Goal: Navigation & Orientation: Understand site structure

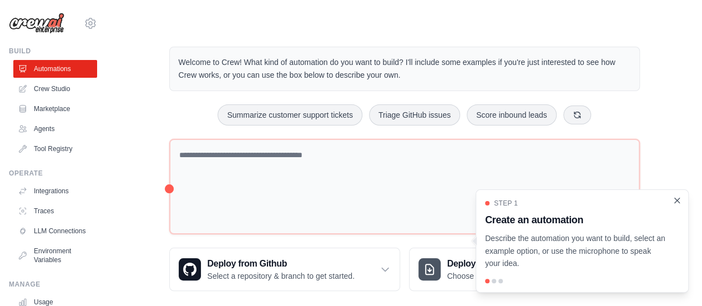
click at [676, 200] on icon "Close walkthrough" at bounding box center [677, 199] width 5 height 5
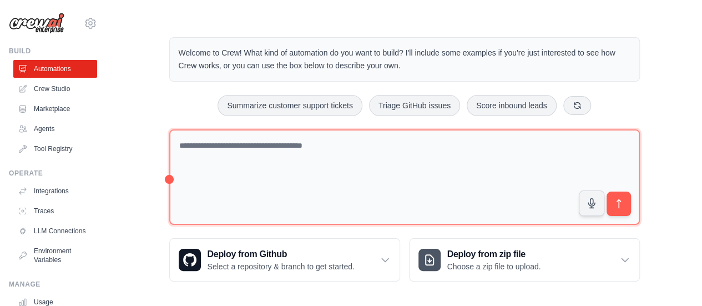
scroll to position [12, 0]
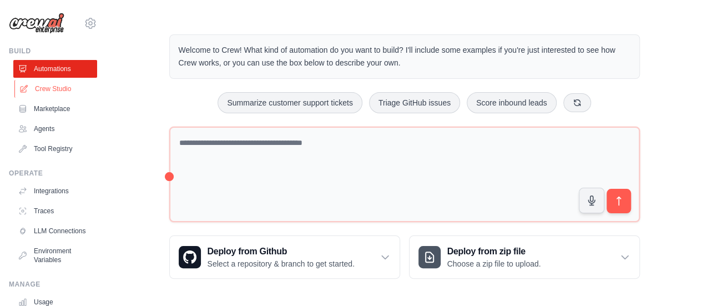
click at [65, 92] on link "Crew Studio" at bounding box center [56, 89] width 84 height 18
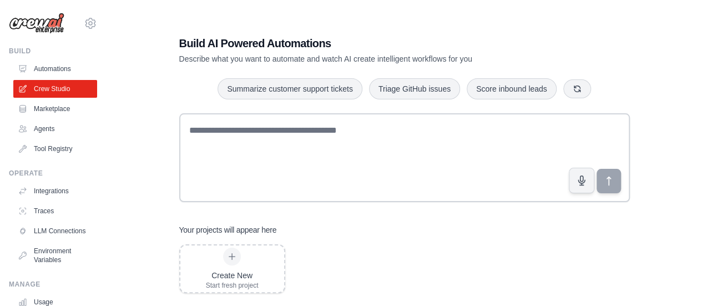
click at [62, 75] on link "Automations" at bounding box center [55, 69] width 84 height 18
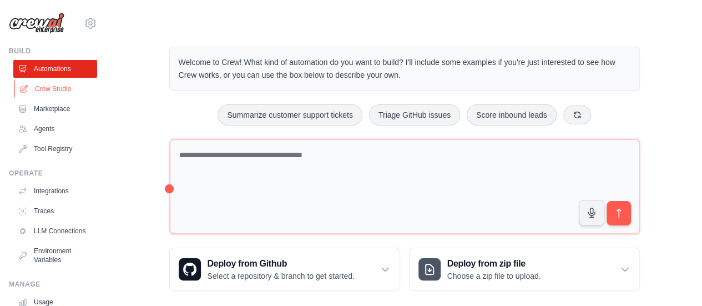
click at [52, 90] on link "Crew Studio" at bounding box center [56, 89] width 84 height 18
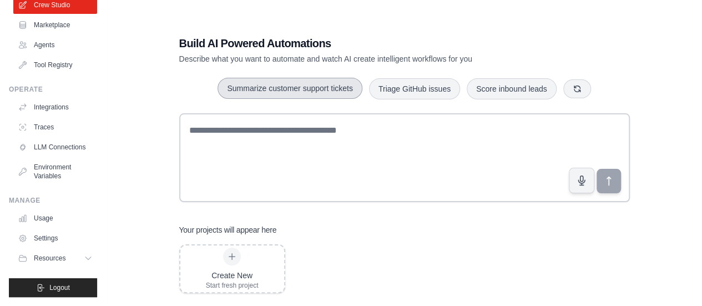
click at [318, 92] on button "Summarize customer support tickets" at bounding box center [289, 88] width 144 height 21
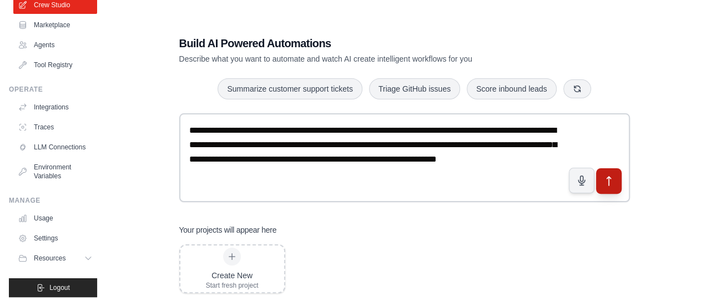
click at [610, 178] on icon "submit" at bounding box center [608, 180] width 4 height 9
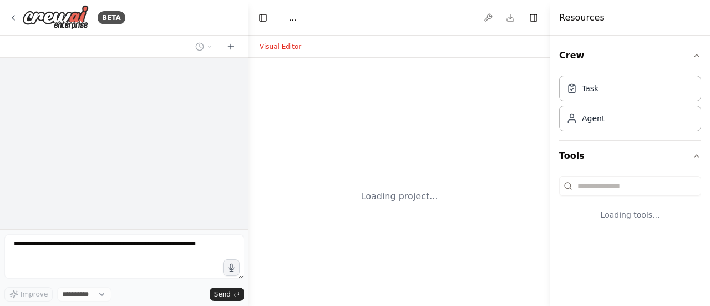
select select "****"
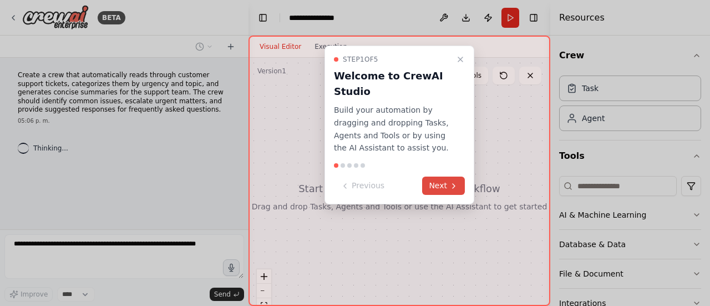
click at [445, 186] on button "Next" at bounding box center [443, 185] width 43 height 18
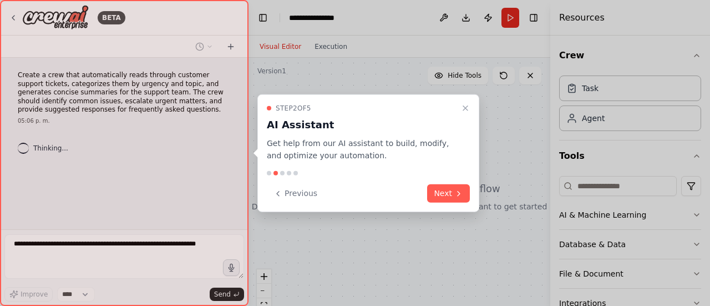
click at [447, 195] on button "Next" at bounding box center [448, 193] width 43 height 18
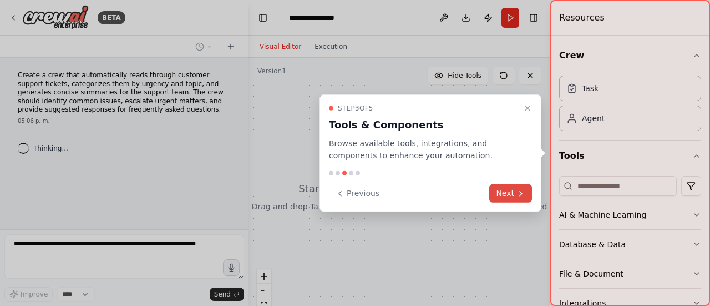
click at [497, 195] on button "Next" at bounding box center [510, 193] width 43 height 18
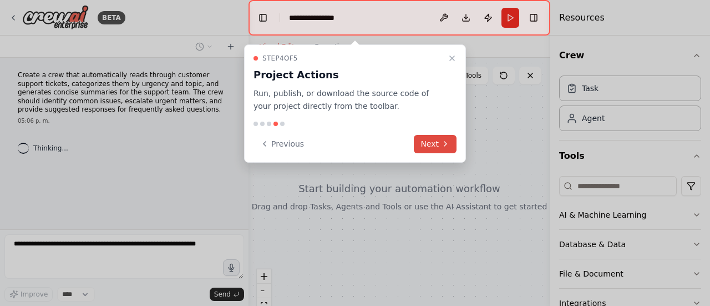
click at [439, 151] on button "Next" at bounding box center [435, 144] width 43 height 18
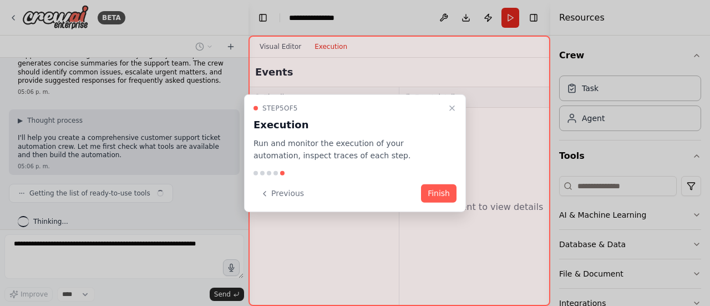
scroll to position [38, 0]
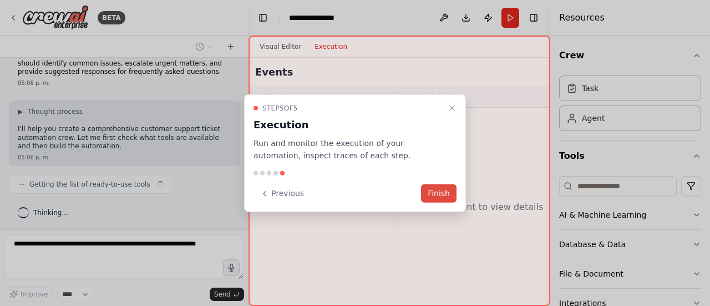
click at [437, 199] on button "Finish" at bounding box center [439, 193] width 36 height 18
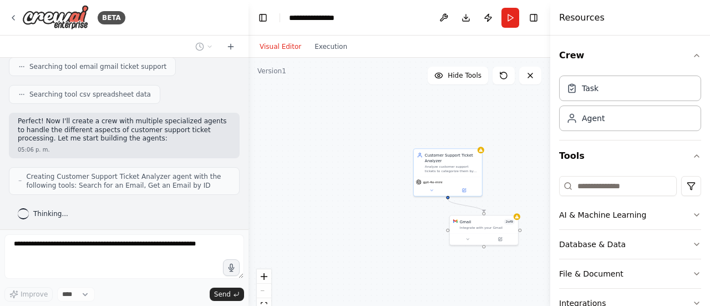
scroll to position [256, 0]
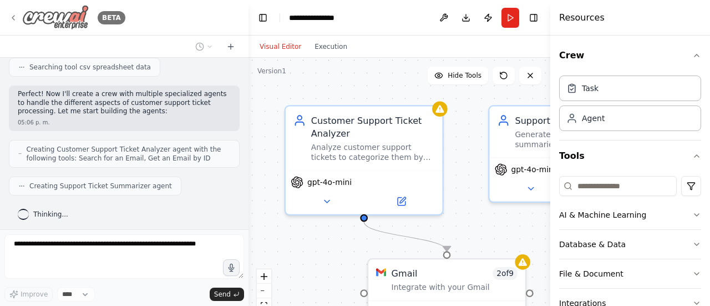
click at [83, 11] on img at bounding box center [55, 17] width 67 height 25
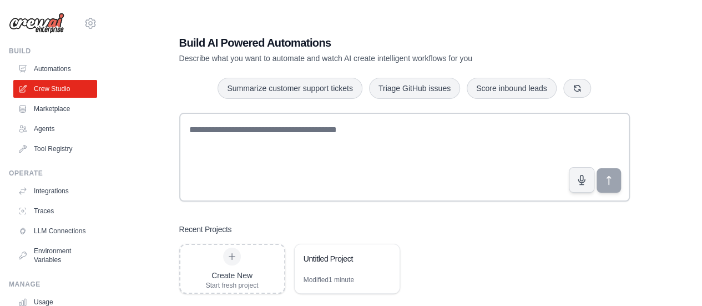
click at [23, 7] on div "[PERSON_NAME][EMAIL_ADDRESS][PERSON_NAME][DOMAIN_NAME] Settings" at bounding box center [53, 18] width 88 height 36
click at [23, 19] on img at bounding box center [36, 23] width 55 height 21
click at [37, 114] on link "Marketplace" at bounding box center [56, 109] width 84 height 18
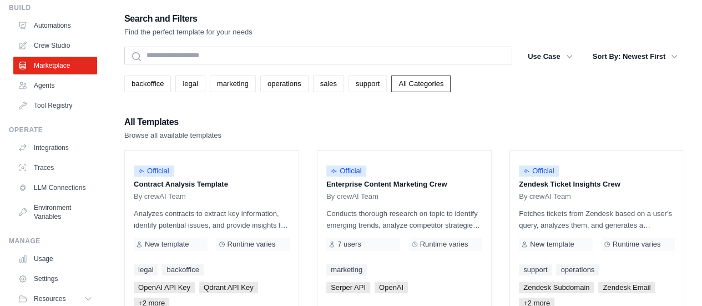
scroll to position [92, 0]
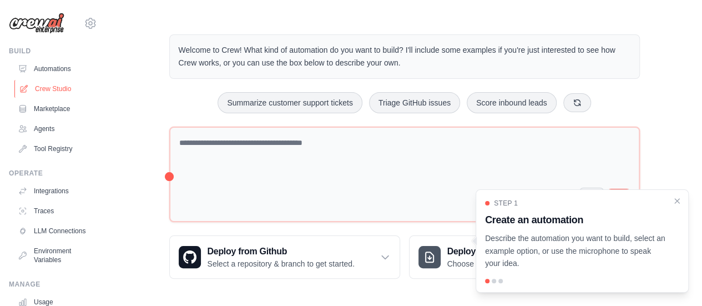
click at [65, 94] on link "Crew Studio" at bounding box center [56, 89] width 84 height 18
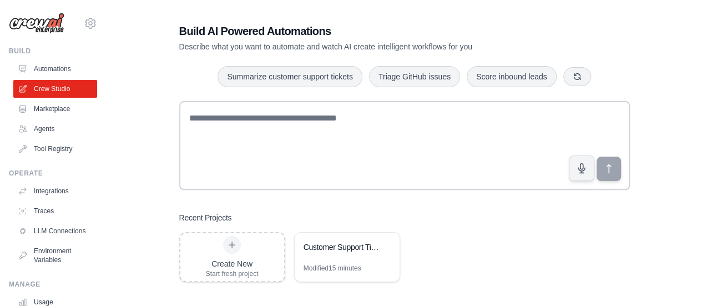
scroll to position [22, 0]
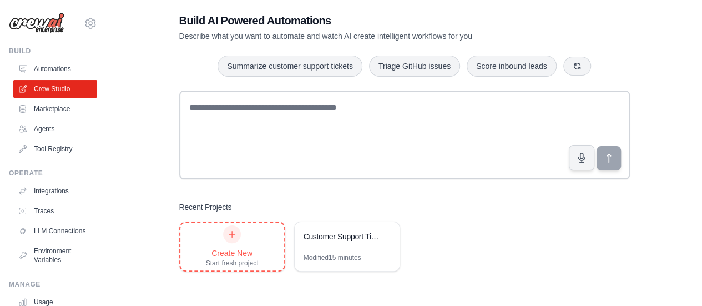
click at [231, 230] on icon at bounding box center [231, 234] width 9 height 9
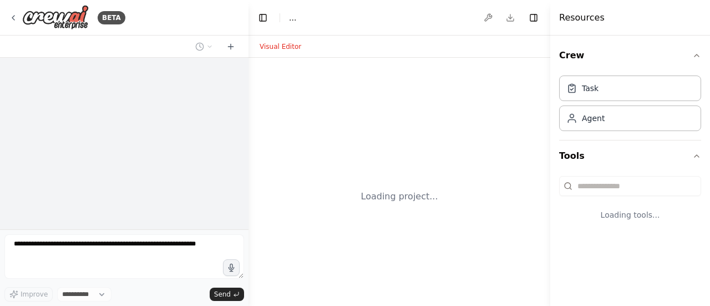
select select "****"
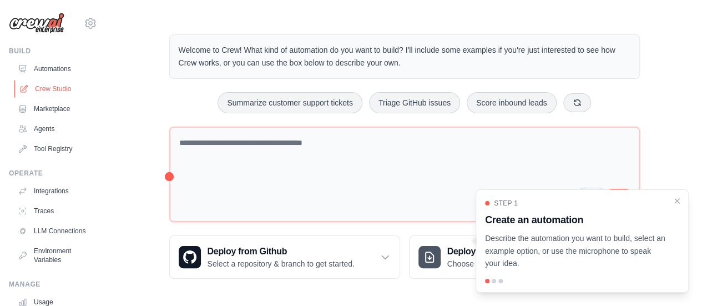
click at [48, 85] on link "Crew Studio" at bounding box center [56, 89] width 84 height 18
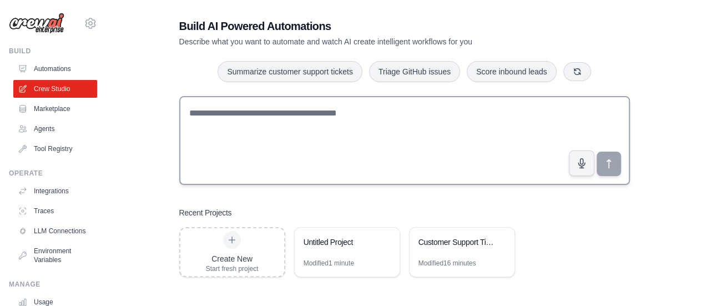
scroll to position [22, 0]
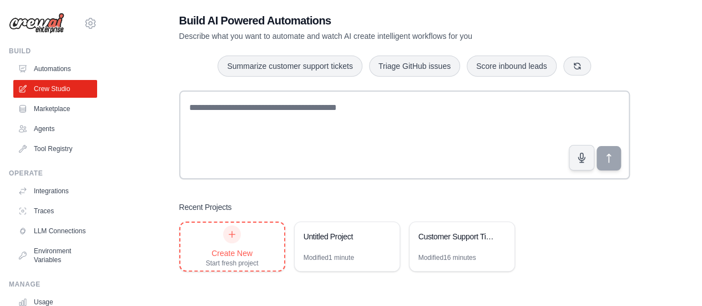
click at [225, 232] on div at bounding box center [232, 234] width 18 height 18
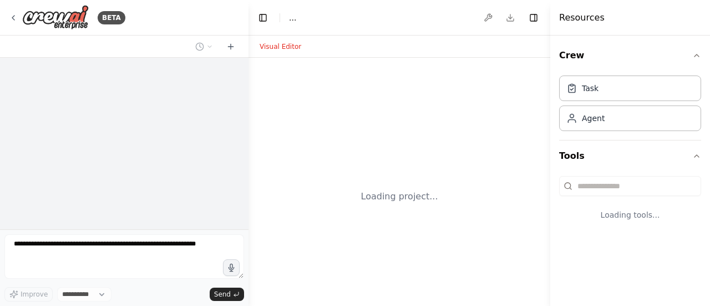
select select "****"
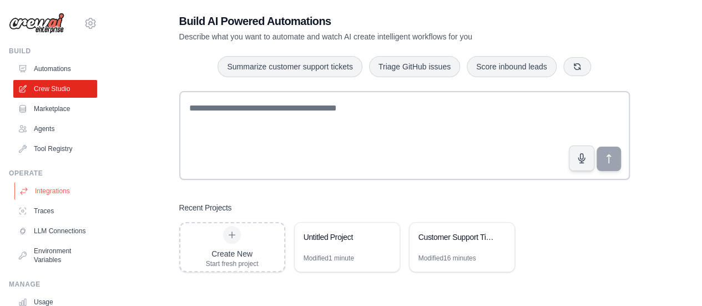
click at [64, 184] on link "Integrations" at bounding box center [56, 191] width 84 height 18
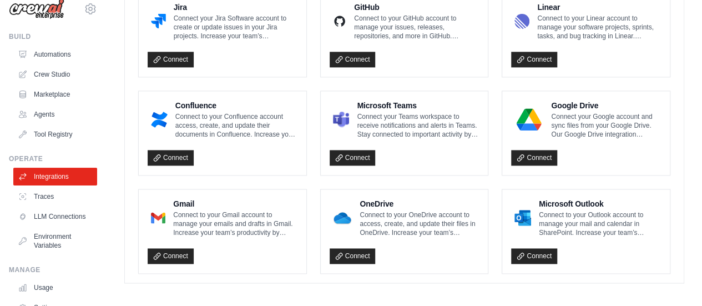
scroll to position [55, 0]
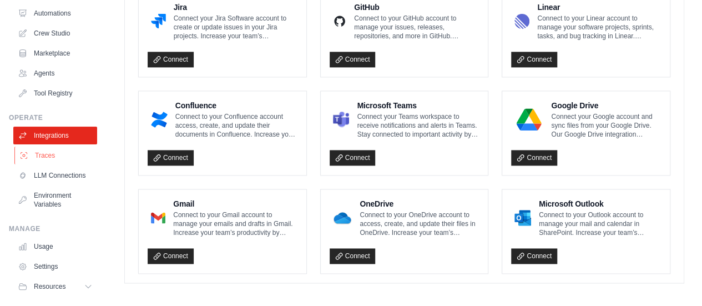
click at [44, 158] on link "Traces" at bounding box center [56, 155] width 84 height 18
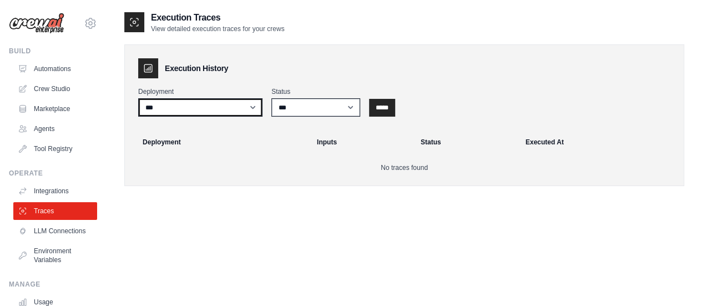
click at [199, 110] on select "***" at bounding box center [200, 107] width 124 height 18
drag, startPoint x: 199, startPoint y: 110, endPoint x: 209, endPoint y: 109, distance: 9.4
click at [199, 110] on select "***" at bounding box center [200, 107] width 124 height 18
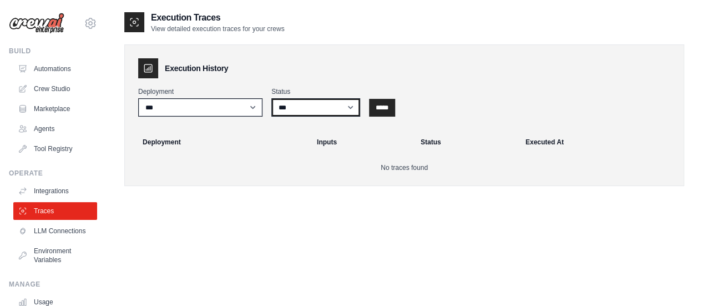
click at [296, 107] on select "*** ********* ******* *****" at bounding box center [315, 107] width 89 height 18
click at [297, 107] on select "*** ********* ******* *****" at bounding box center [315, 107] width 89 height 18
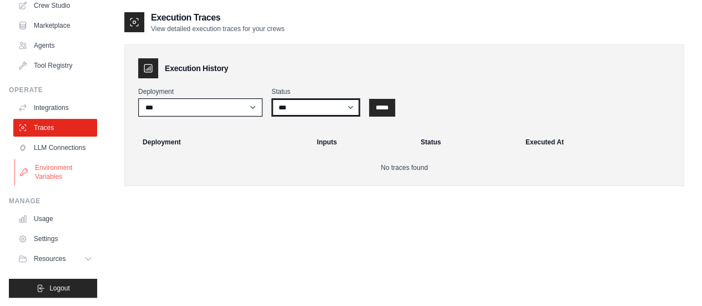
scroll to position [92, 0]
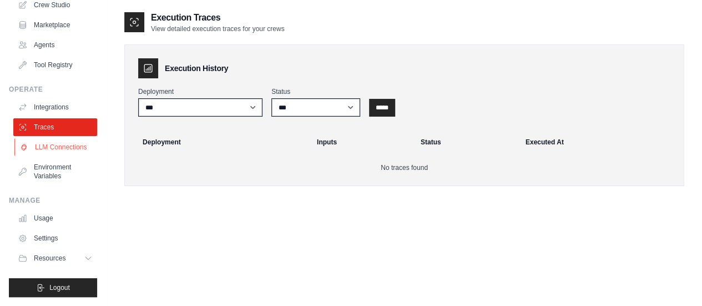
click at [44, 144] on link "LLM Connections" at bounding box center [56, 147] width 84 height 18
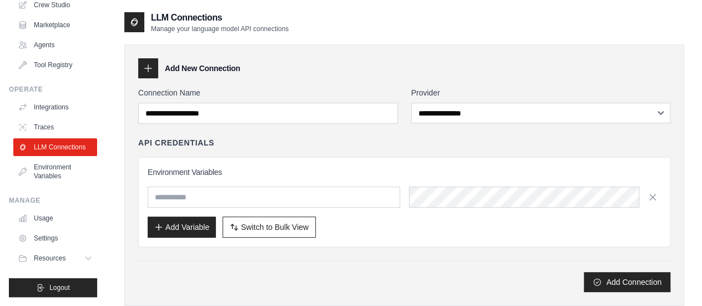
scroll to position [92, 0]
click at [71, 164] on link "Environment Variables" at bounding box center [56, 171] width 84 height 27
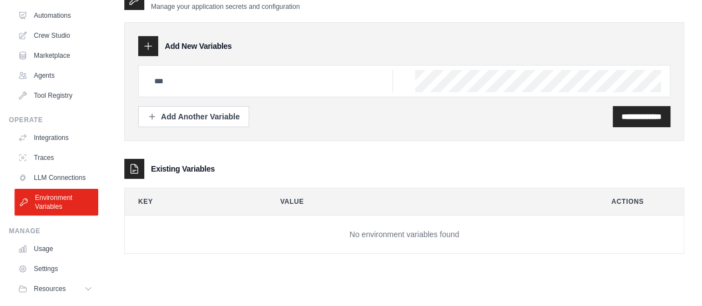
scroll to position [92, 0]
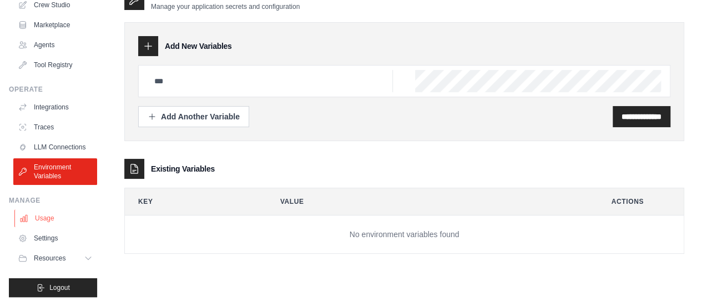
click at [49, 227] on link "Usage" at bounding box center [56, 218] width 84 height 18
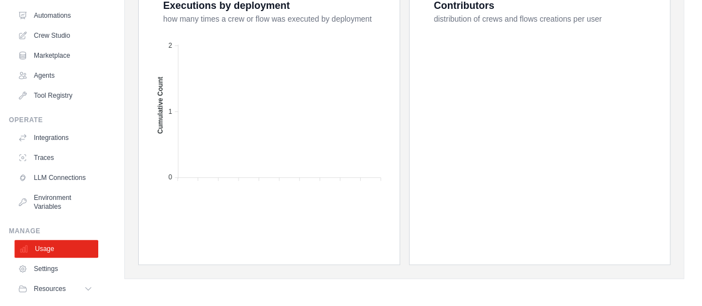
scroll to position [92, 0]
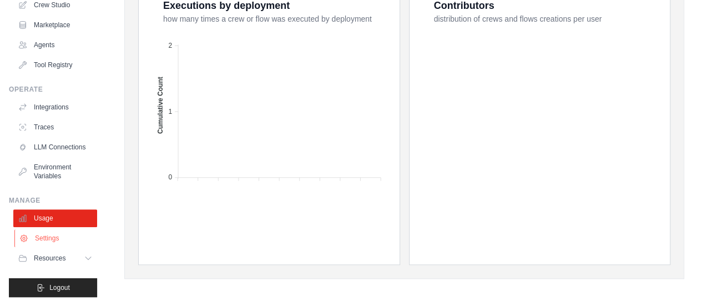
click at [49, 237] on link "Settings" at bounding box center [56, 238] width 84 height 18
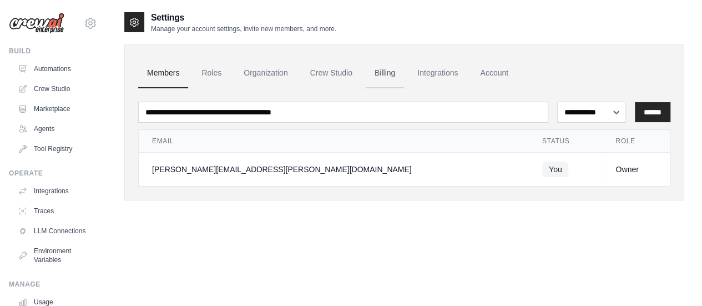
click at [397, 73] on link "Billing" at bounding box center [385, 73] width 38 height 30
